Goal: Task Accomplishment & Management: Manage account settings

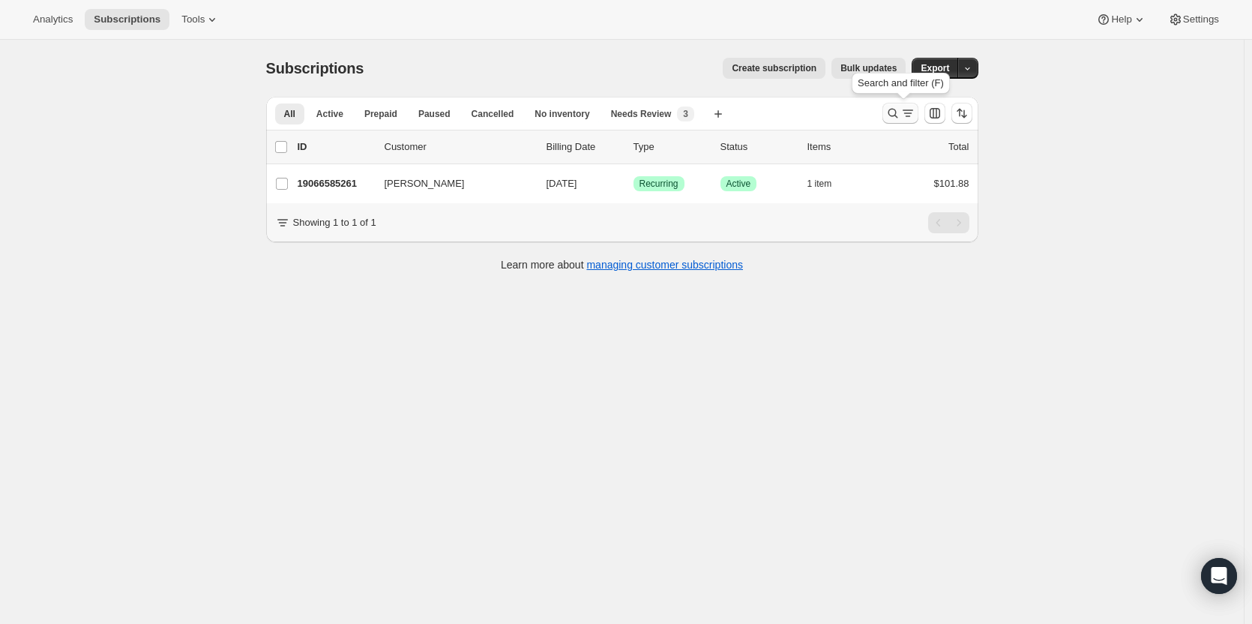
click at [898, 112] on icon "Search and filter results" at bounding box center [893, 113] width 15 height 15
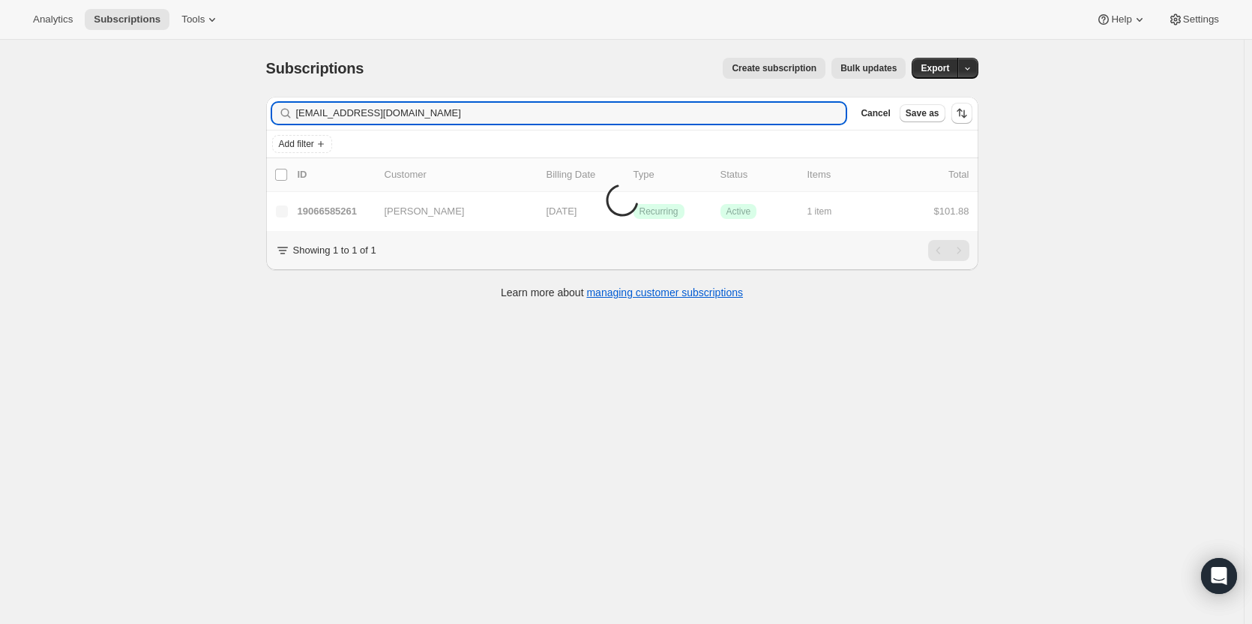
type input "msmith400@gmail.com"
click at [346, 117] on input "msmith400@gmail.com" at bounding box center [557, 113] width 523 height 21
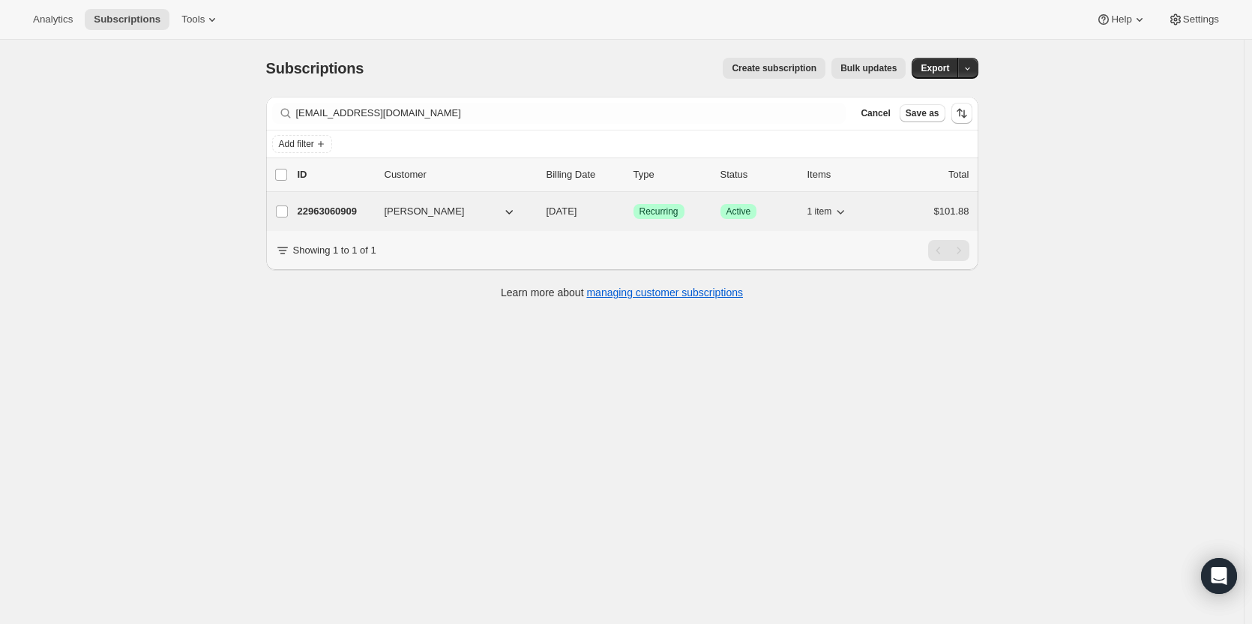
click at [334, 211] on p "22963060909" at bounding box center [335, 211] width 75 height 15
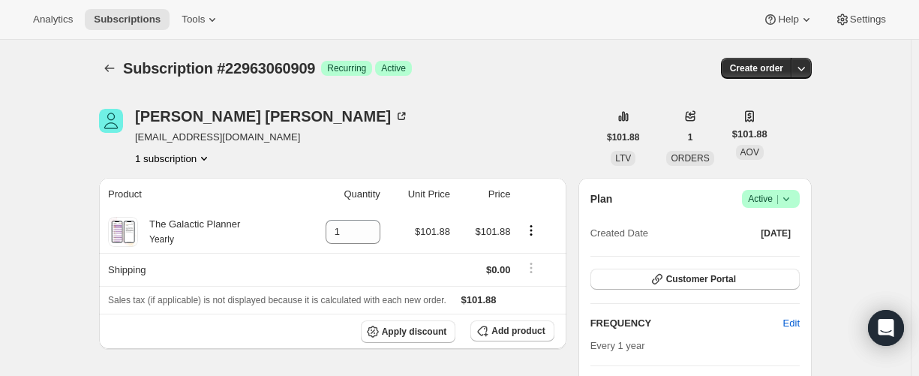
click at [791, 205] on icon at bounding box center [785, 198] width 15 height 15
click at [781, 253] on span "Cancel subscription" at bounding box center [769, 253] width 85 height 11
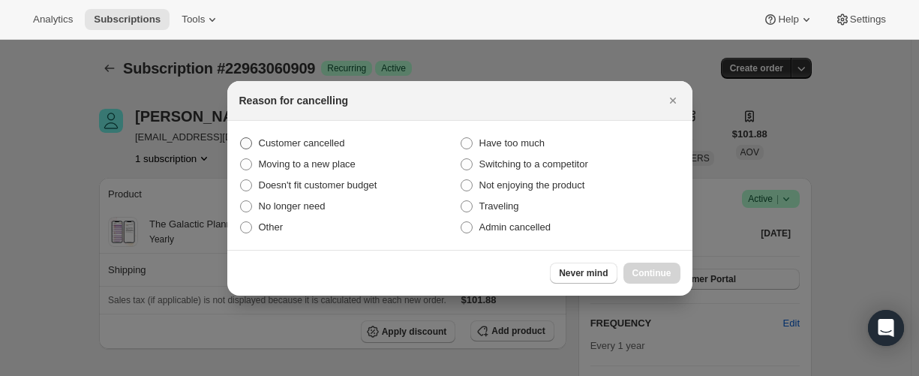
click at [319, 140] on span "Customer cancelled" at bounding box center [302, 142] width 86 height 11
click at [241, 138] on input "Customer cancelled" at bounding box center [240, 137] width 1 height 1
radio input "true"
click at [658, 272] on span "Continue" at bounding box center [651, 273] width 39 height 12
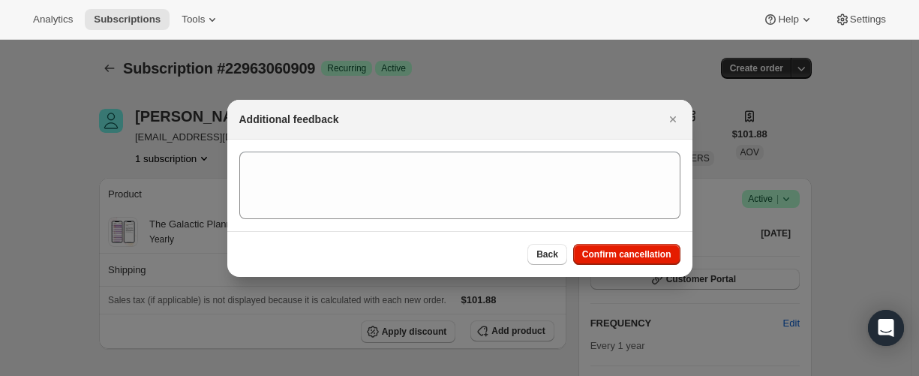
drag, startPoint x: 661, startPoint y: 262, endPoint x: 577, endPoint y: 224, distance: 92.7
click at [661, 261] on button "Confirm cancellation" at bounding box center [626, 254] width 107 height 21
